Goal: Information Seeking & Learning: Learn about a topic

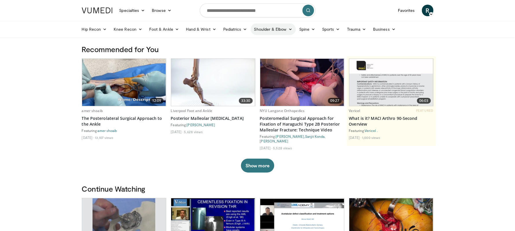
click at [267, 28] on link "Shoulder & Elbow" at bounding box center [273, 29] width 45 height 12
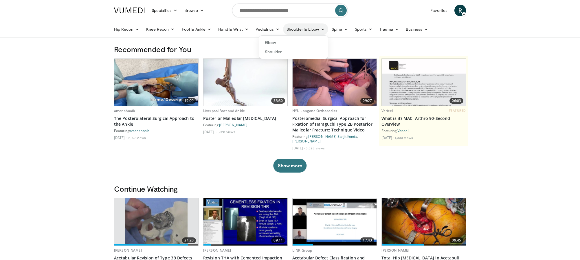
click at [298, 28] on link "Shoulder & Elbow" at bounding box center [305, 29] width 45 height 12
click at [321, 29] on icon at bounding box center [323, 29] width 4 height 4
click at [270, 43] on link "Elbow" at bounding box center [293, 42] width 69 height 9
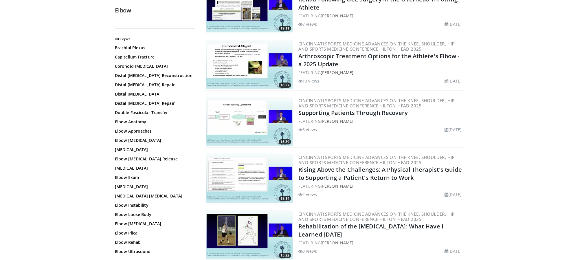
scroll to position [156, 0]
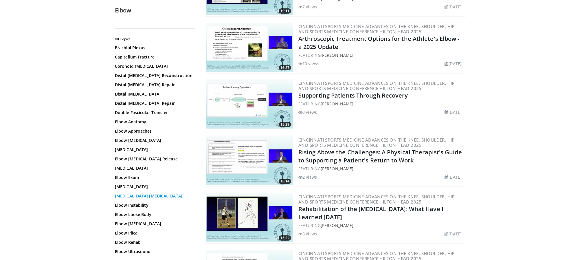
click at [137, 195] on link "Elbow Fracture Dislocation" at bounding box center [154, 196] width 78 height 6
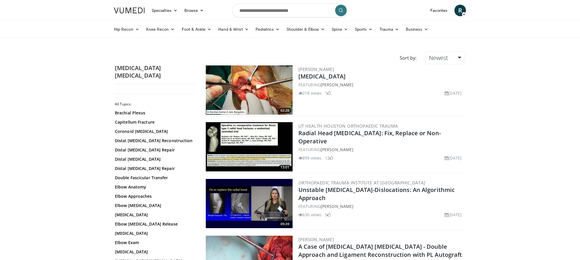
click at [276, 93] on img at bounding box center [249, 89] width 87 height 49
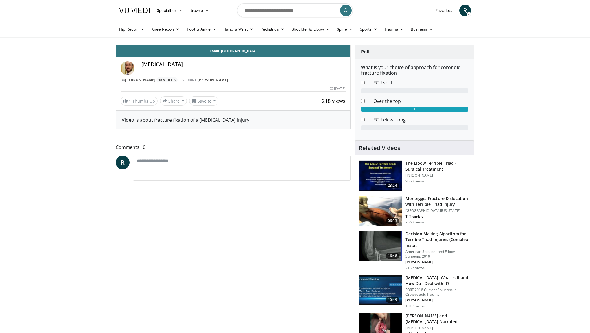
click at [128, 45] on div "Mute 100%" at bounding box center [148, 39] width 41 height 12
click at [116, 45] on span "Video Player" at bounding box center [122, 39] width 12 height 12
click at [350, 33] on div "Loaded : 100.00% 2:13 2:14" at bounding box center [233, 30] width 234 height 5
click at [350, 45] on span "Video Player" at bounding box center [345, 39] width 12 height 12
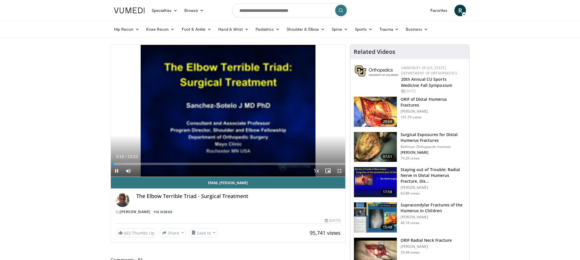
click at [338, 168] on span "Video Player" at bounding box center [340, 171] width 12 height 12
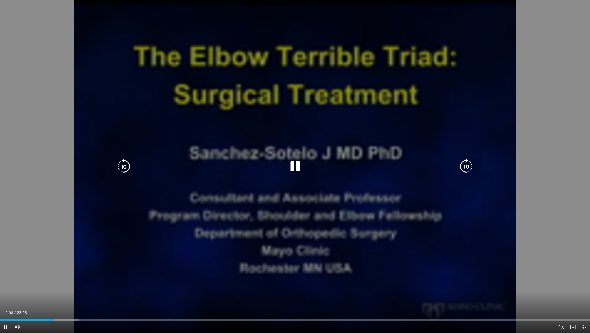
click at [293, 164] on icon "Video Player" at bounding box center [295, 167] width 16 height 16
